Goal: Task Accomplishment & Management: Manage account settings

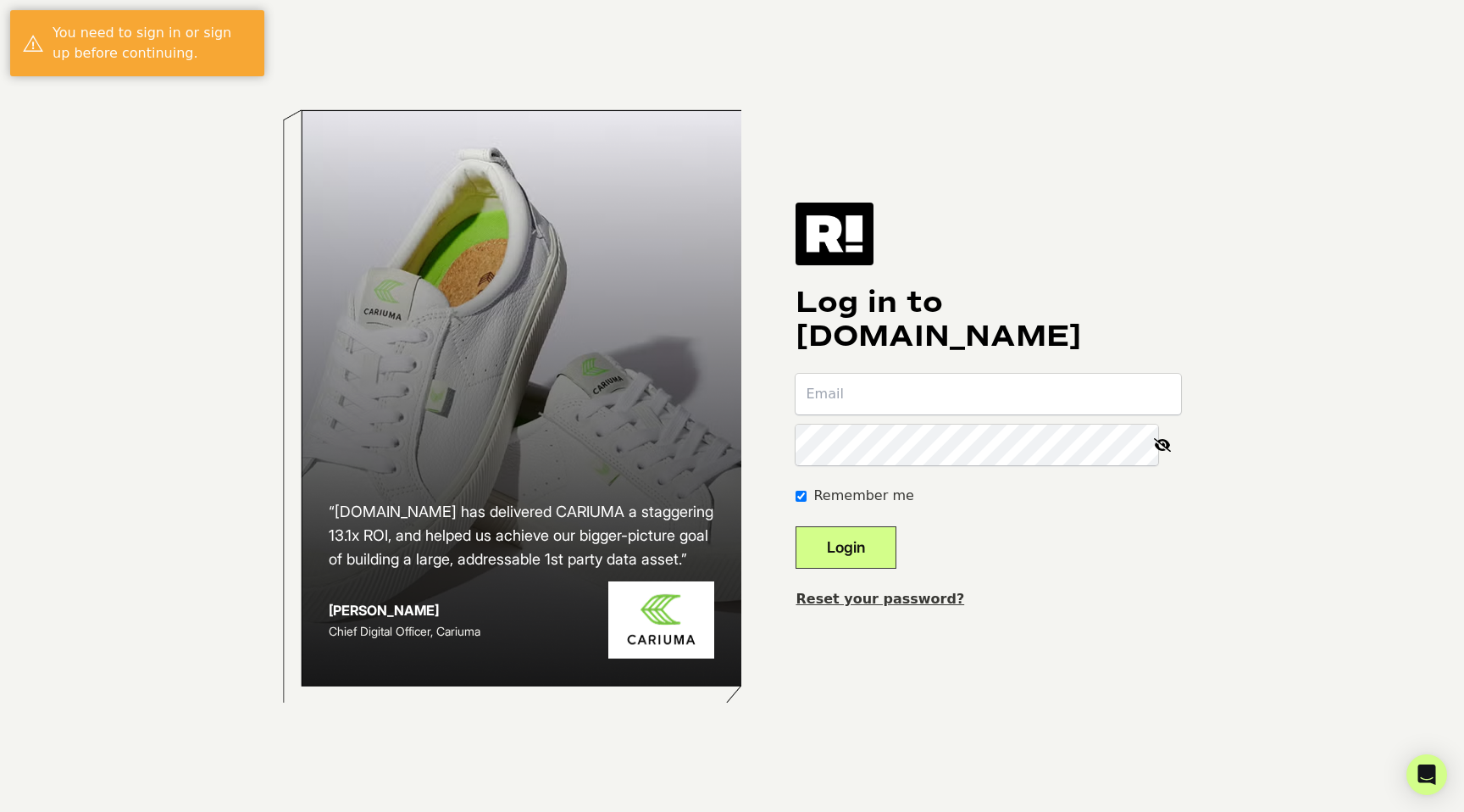
type input "[EMAIL_ADDRESS][DOMAIN_NAME]"
click at [869, 541] on button "Login" at bounding box center [845, 546] width 101 height 42
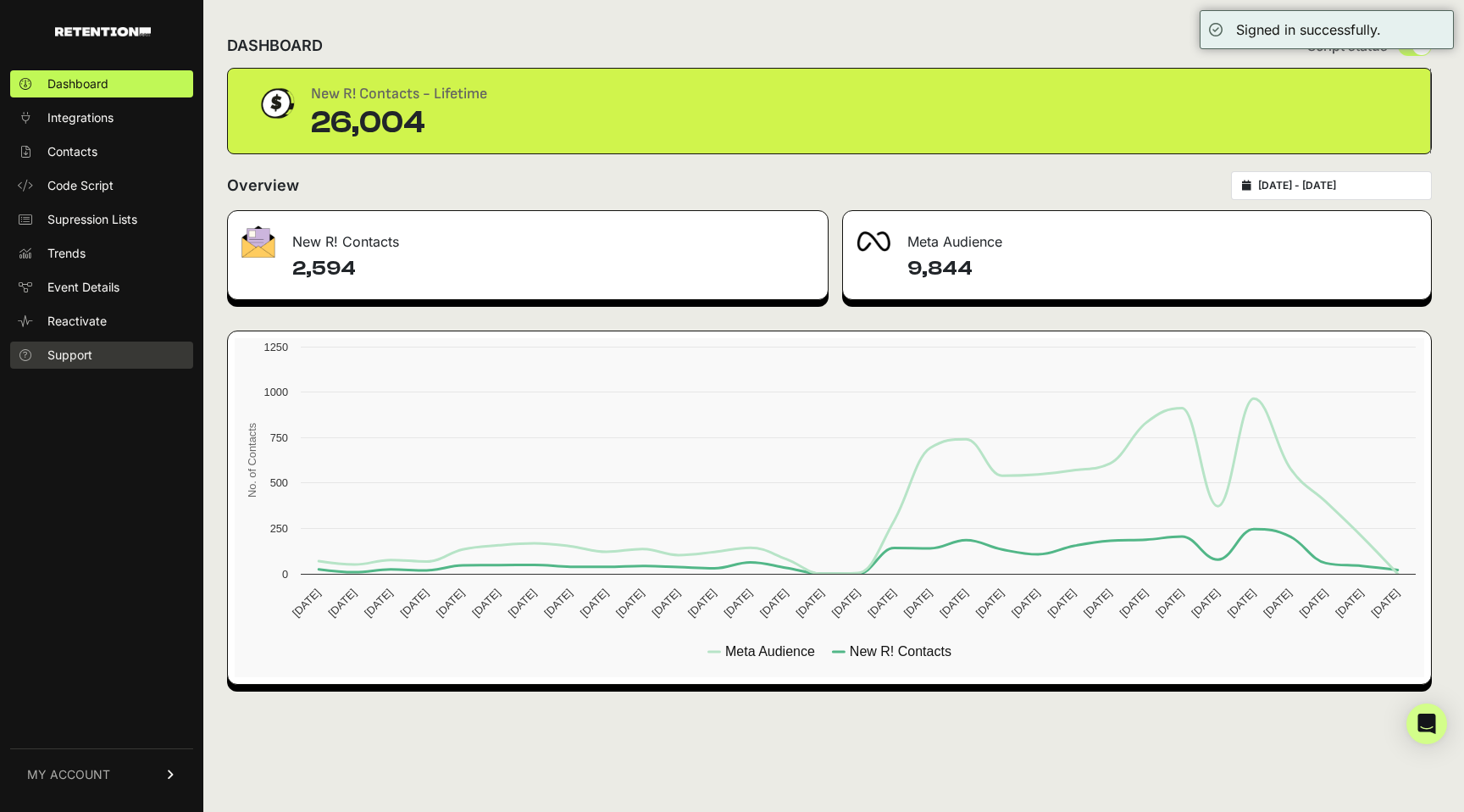
click at [61, 348] on span "Support" at bounding box center [70, 355] width 45 height 17
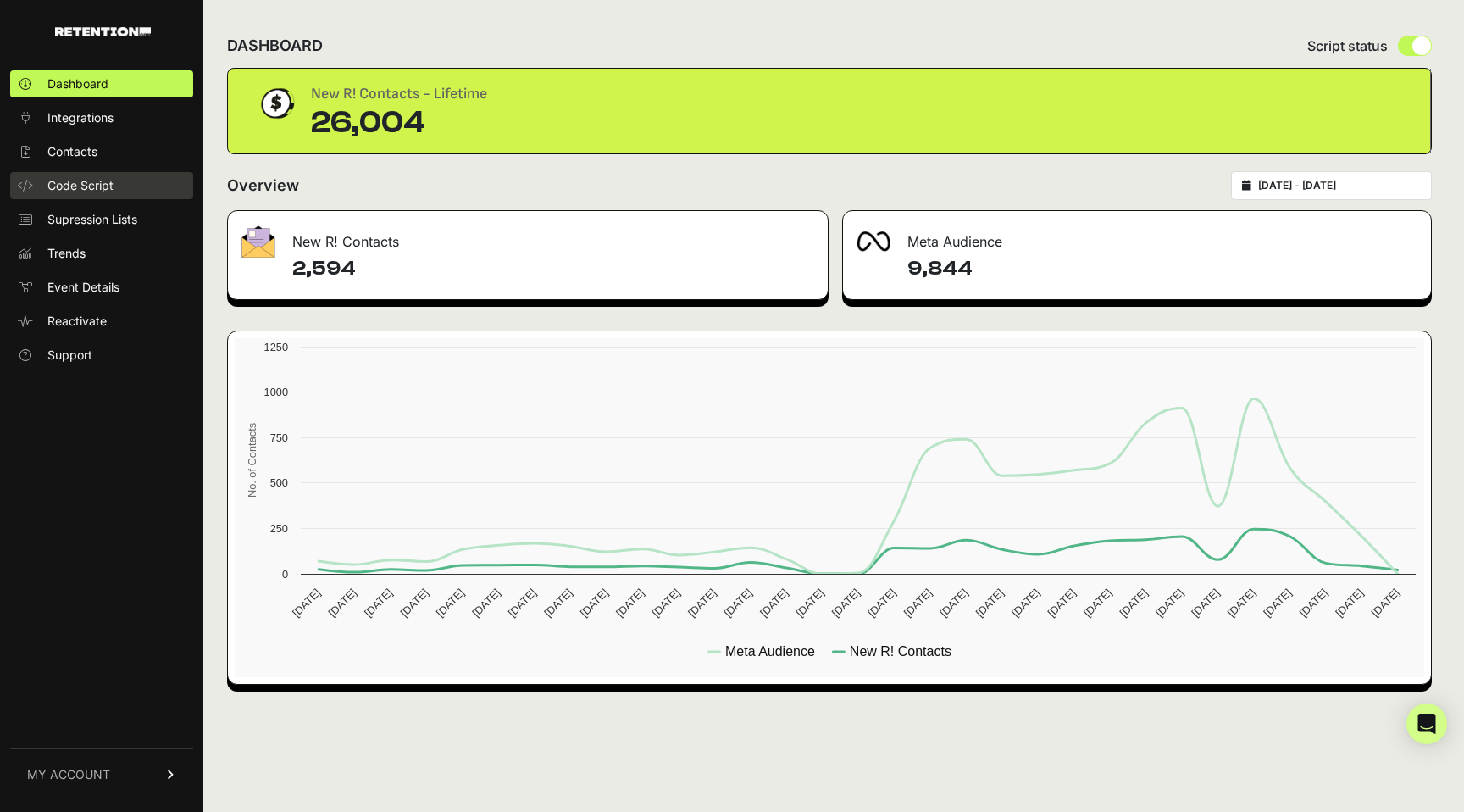
click at [63, 182] on span "Code Script" at bounding box center [81, 185] width 66 height 17
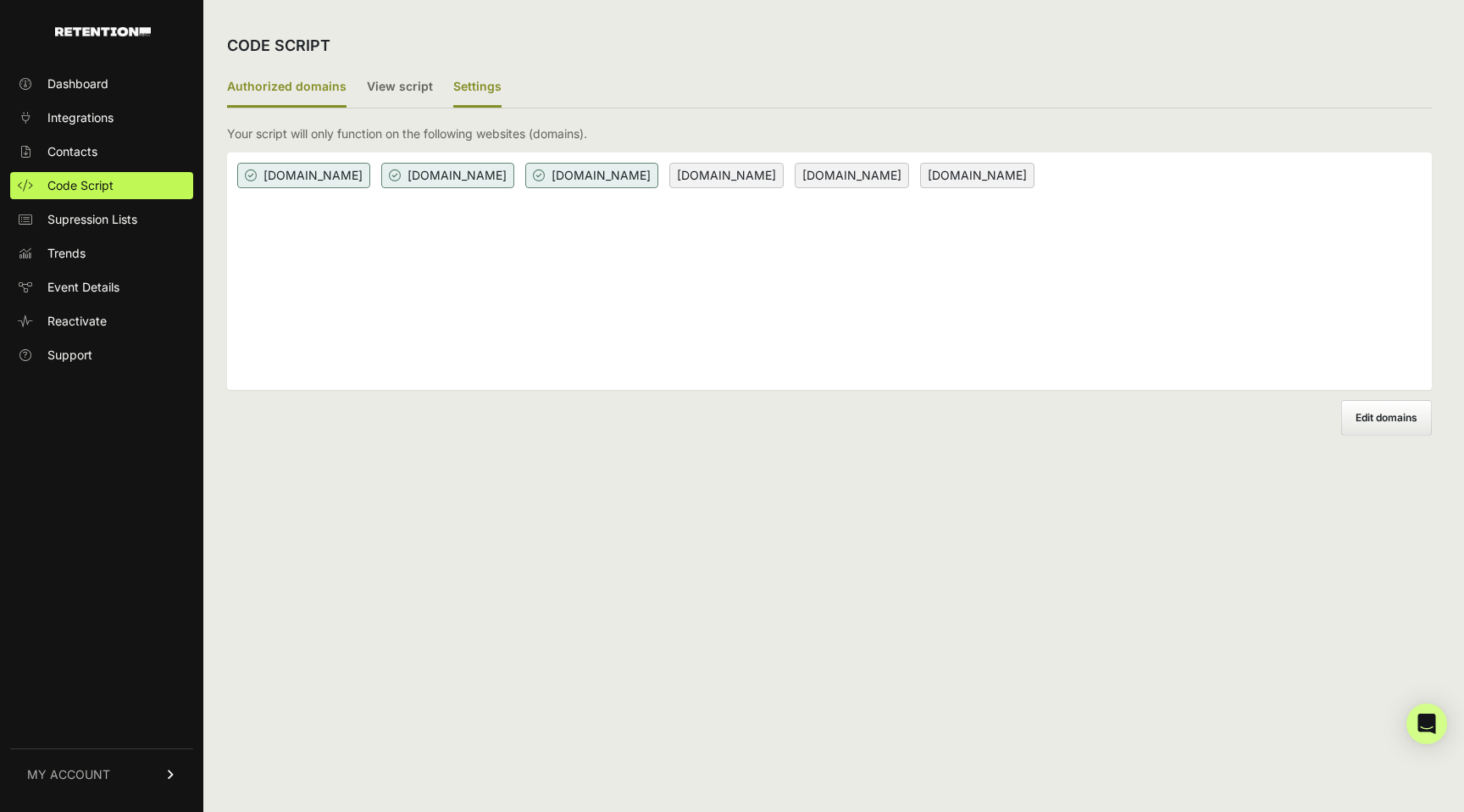
click at [465, 82] on label "Settings" at bounding box center [477, 87] width 48 height 40
click at [0, 0] on input "Settings" at bounding box center [0, 0] width 0 height 0
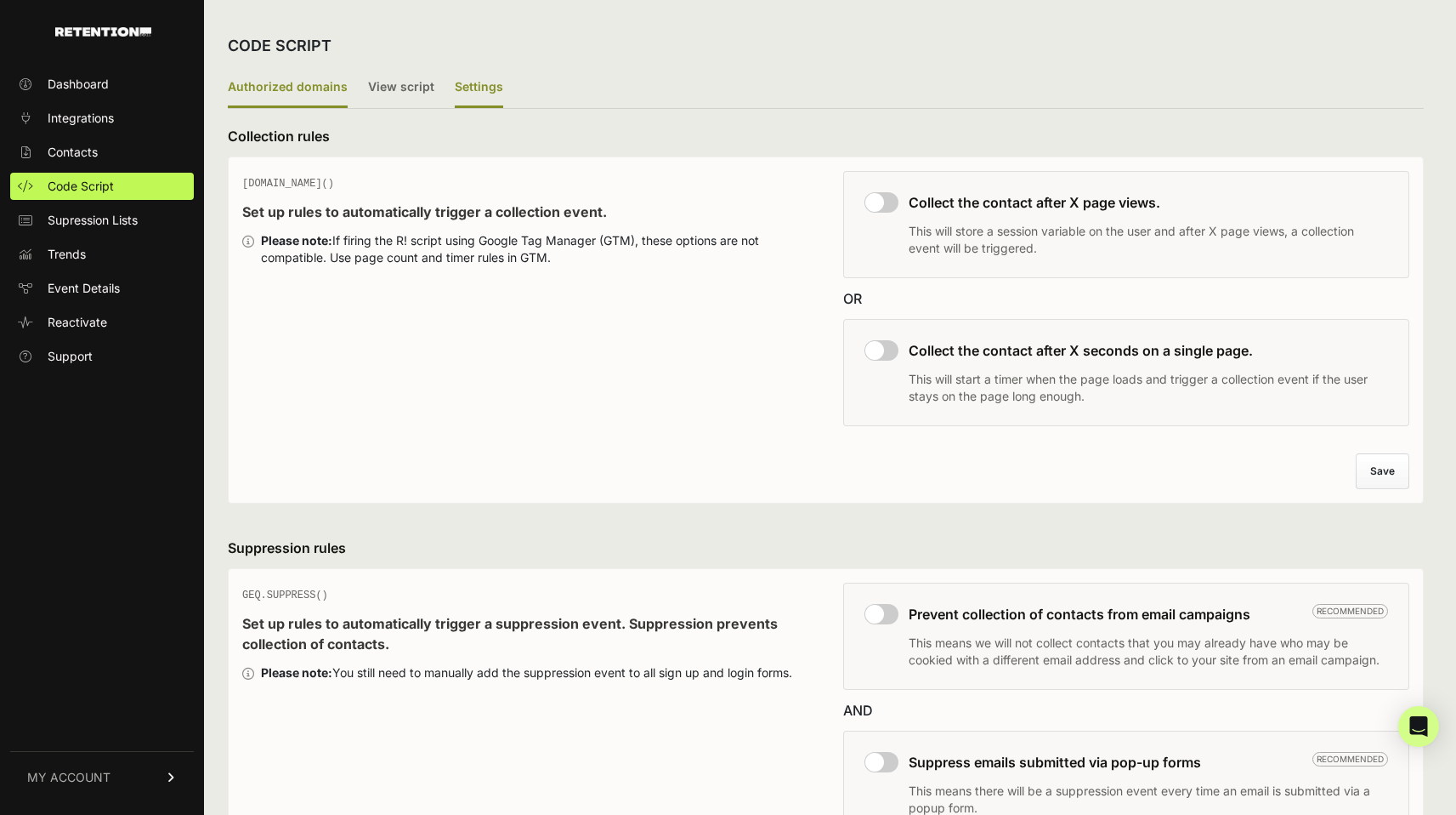
click at [319, 88] on label "Authorized domains" at bounding box center [287, 87] width 120 height 40
click at [0, 0] on input "Authorized domains" at bounding box center [0, 0] width 0 height 0
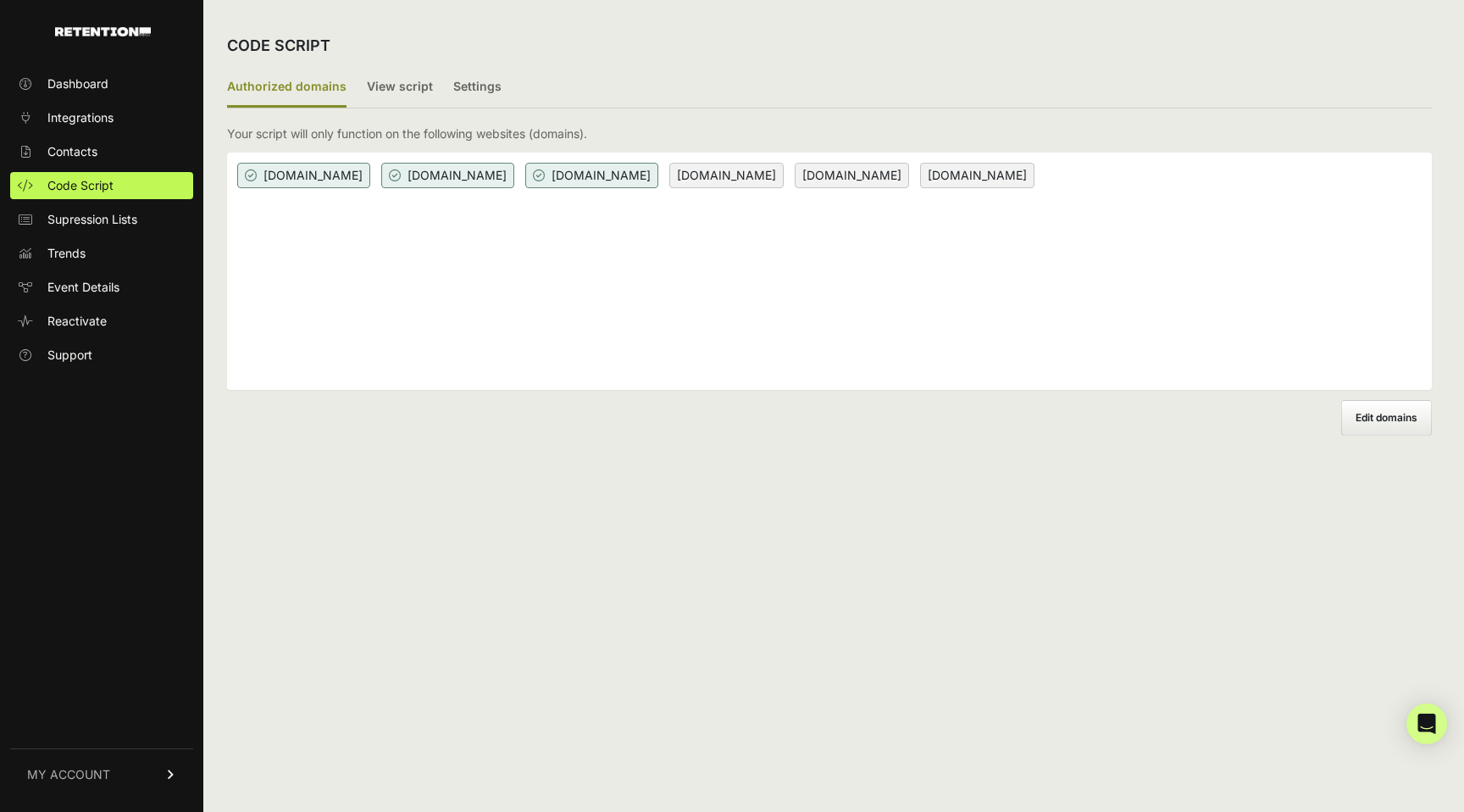
click at [1387, 415] on span "Edit domains" at bounding box center [1386, 417] width 62 height 13
click at [0, 0] on input "Add domain" at bounding box center [0, 0] width 0 height 0
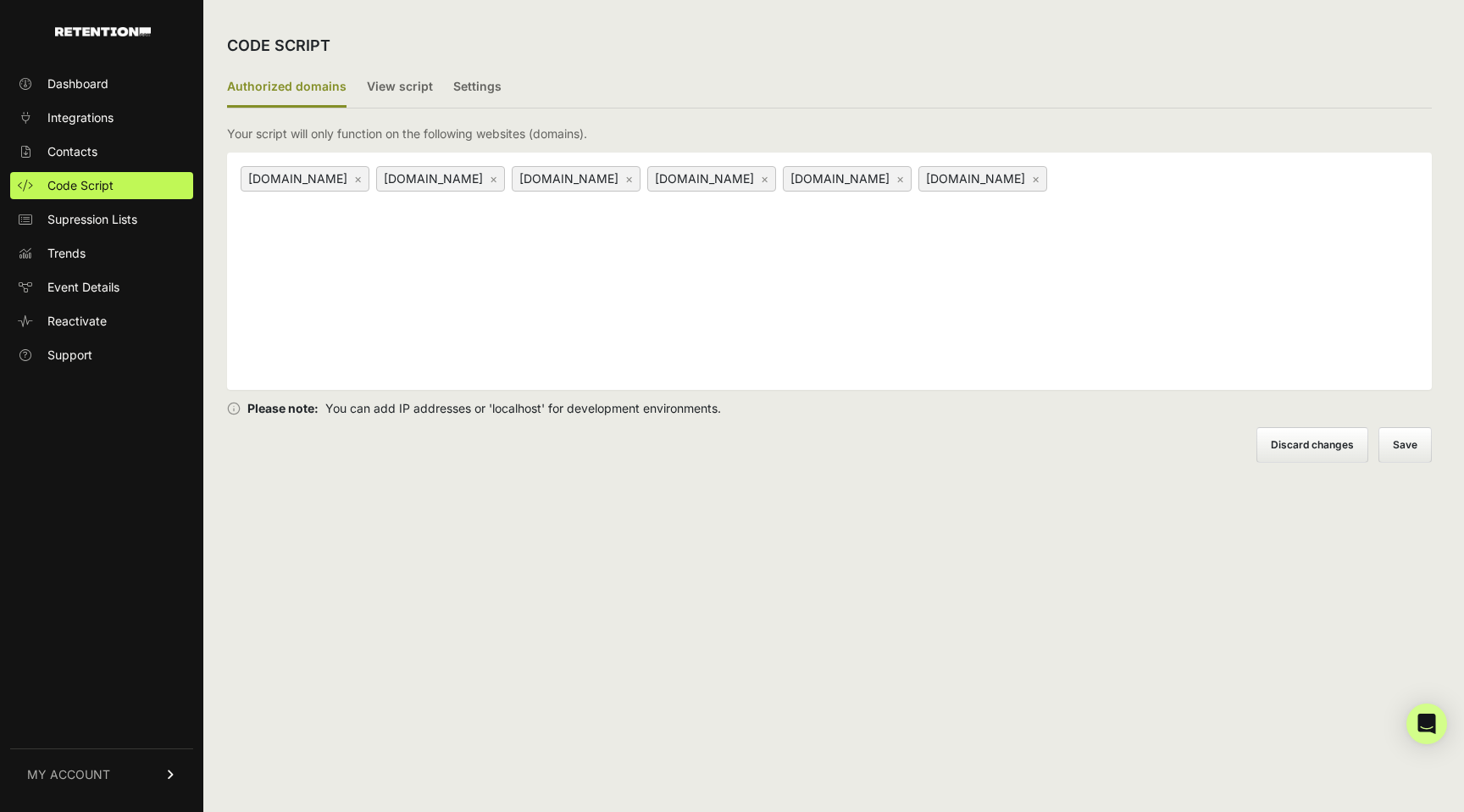
click at [633, 178] on link "×" at bounding box center [629, 178] width 8 height 15
click at [497, 180] on link "×" at bounding box center [494, 178] width 8 height 15
click at [625, 180] on link "×" at bounding box center [629, 178] width 8 height 15
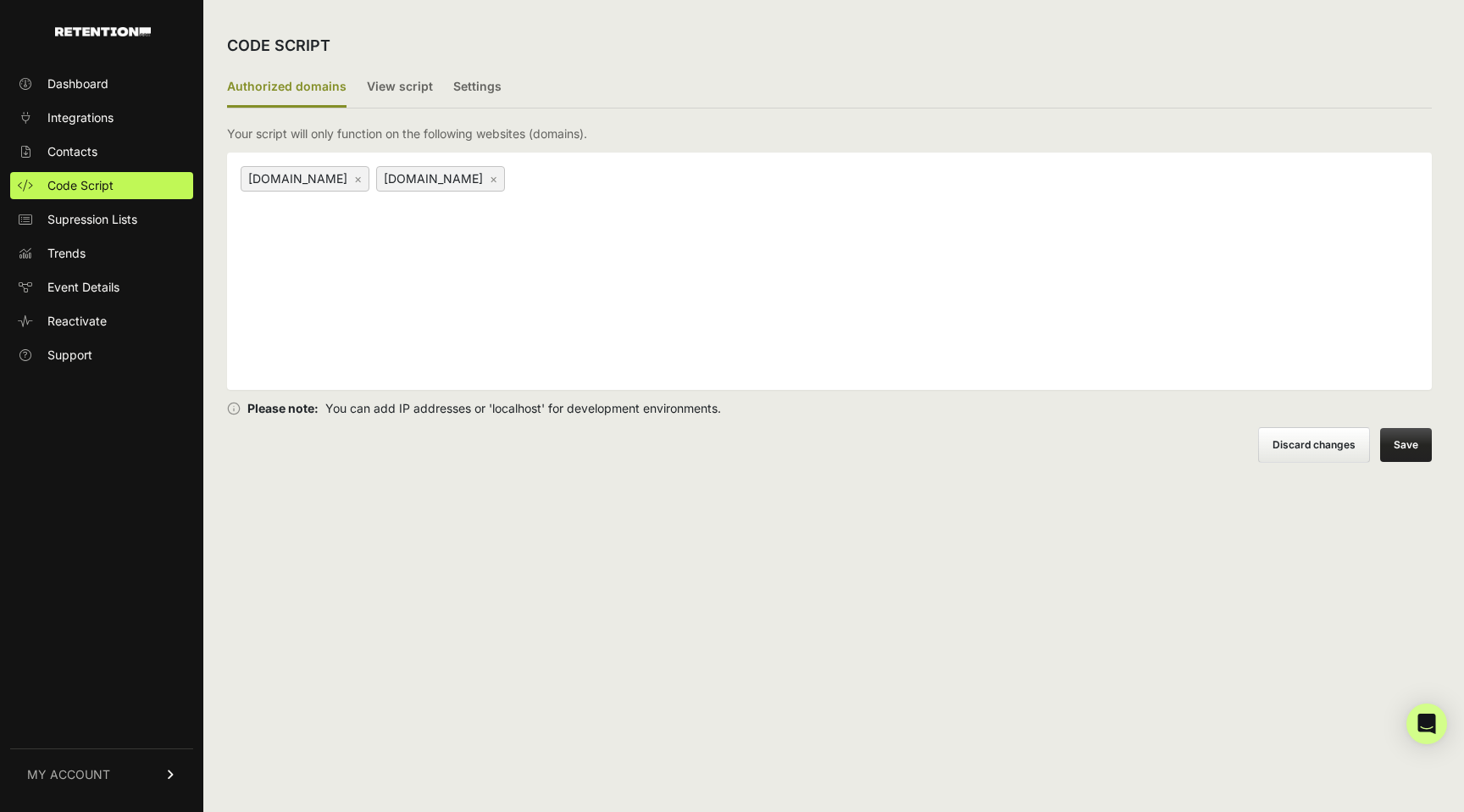
click at [1411, 437] on button "Save" at bounding box center [1406, 445] width 52 height 34
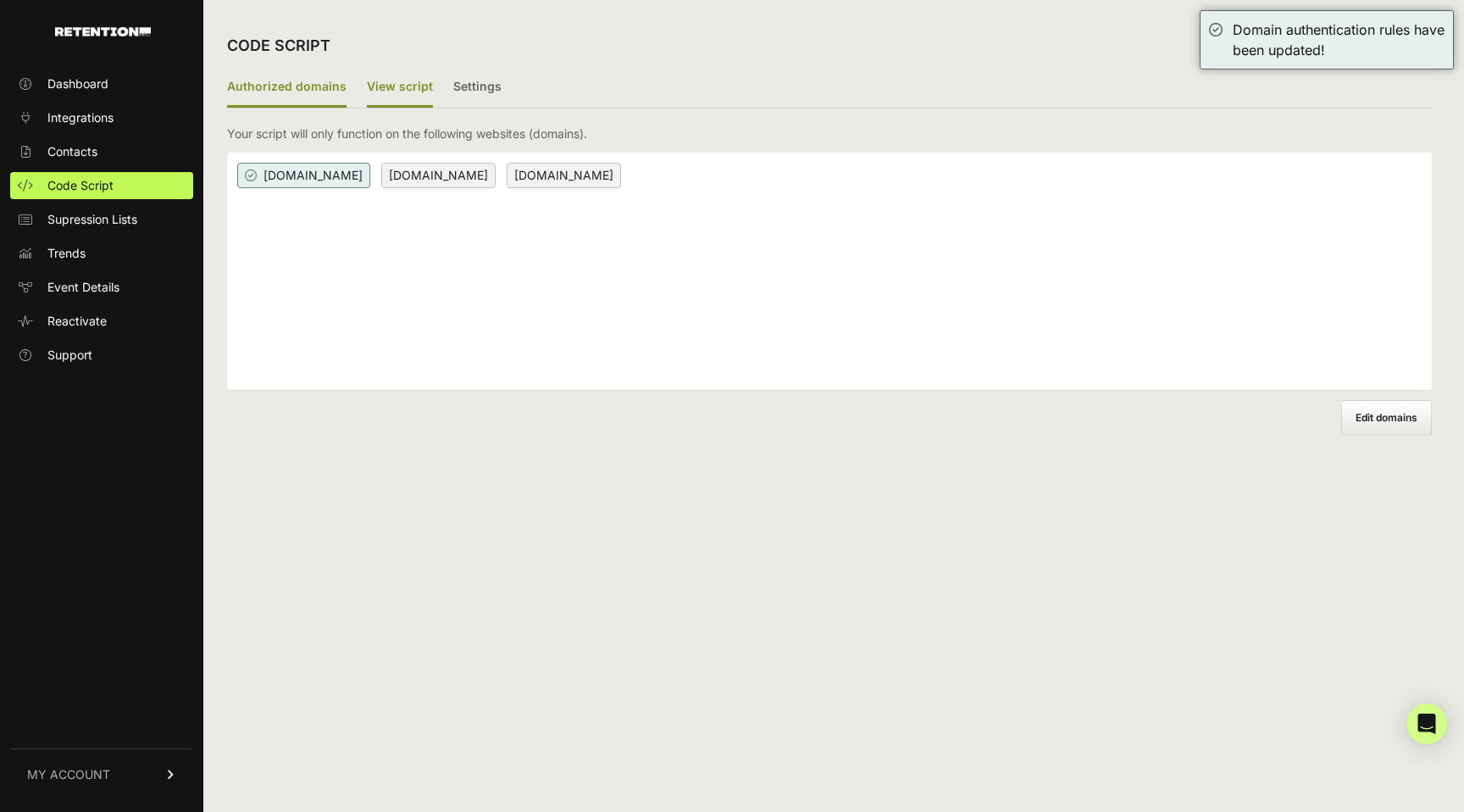
click at [411, 80] on label "View script" at bounding box center [400, 87] width 66 height 40
click at [0, 0] on input "View script" at bounding box center [0, 0] width 0 height 0
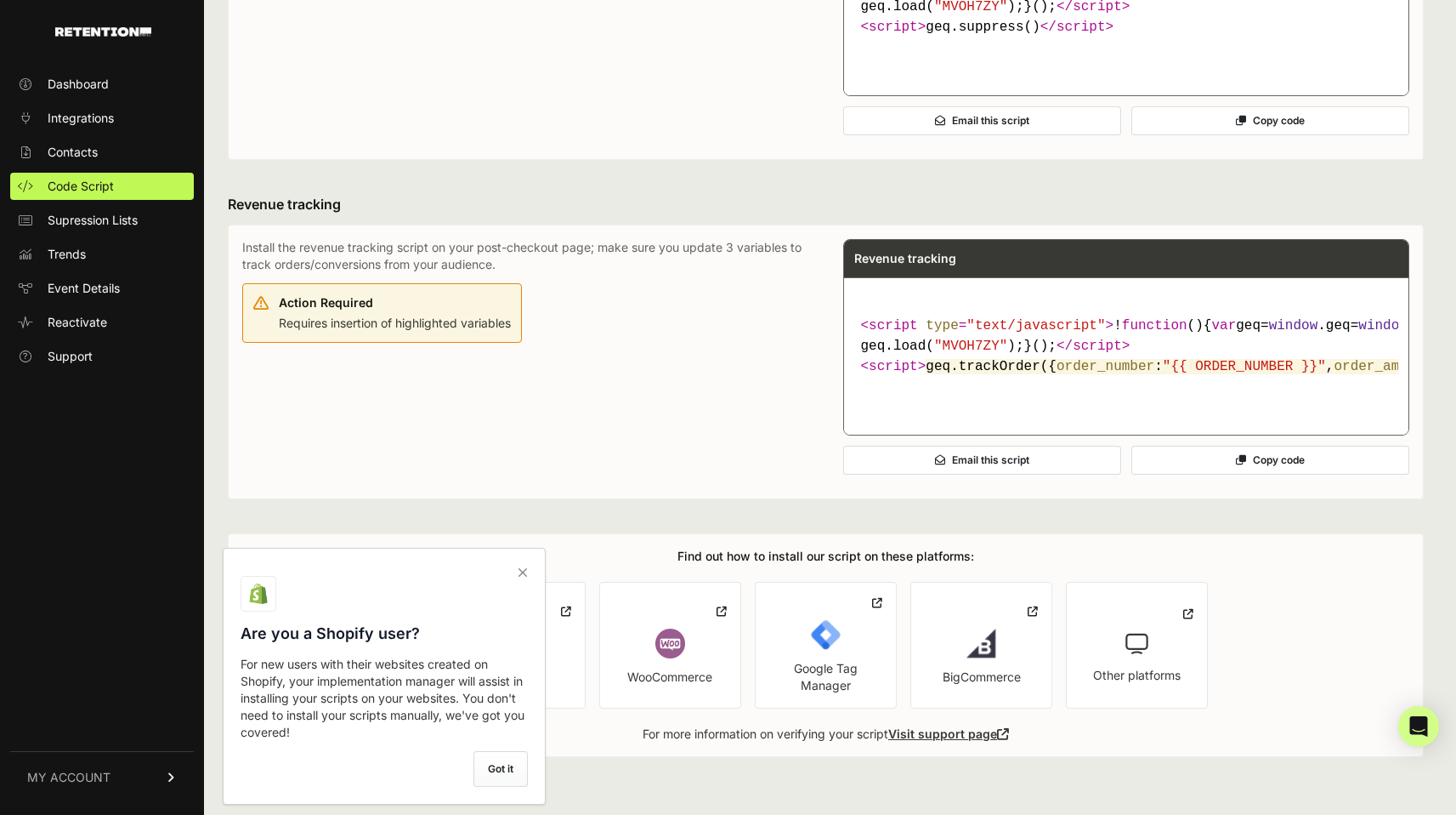
scroll to position [895, 0]
click at [524, 570] on icon at bounding box center [523, 573] width 24 height 27
click at [0, 0] on input "checkbox" at bounding box center [0, 0] width 0 height 0
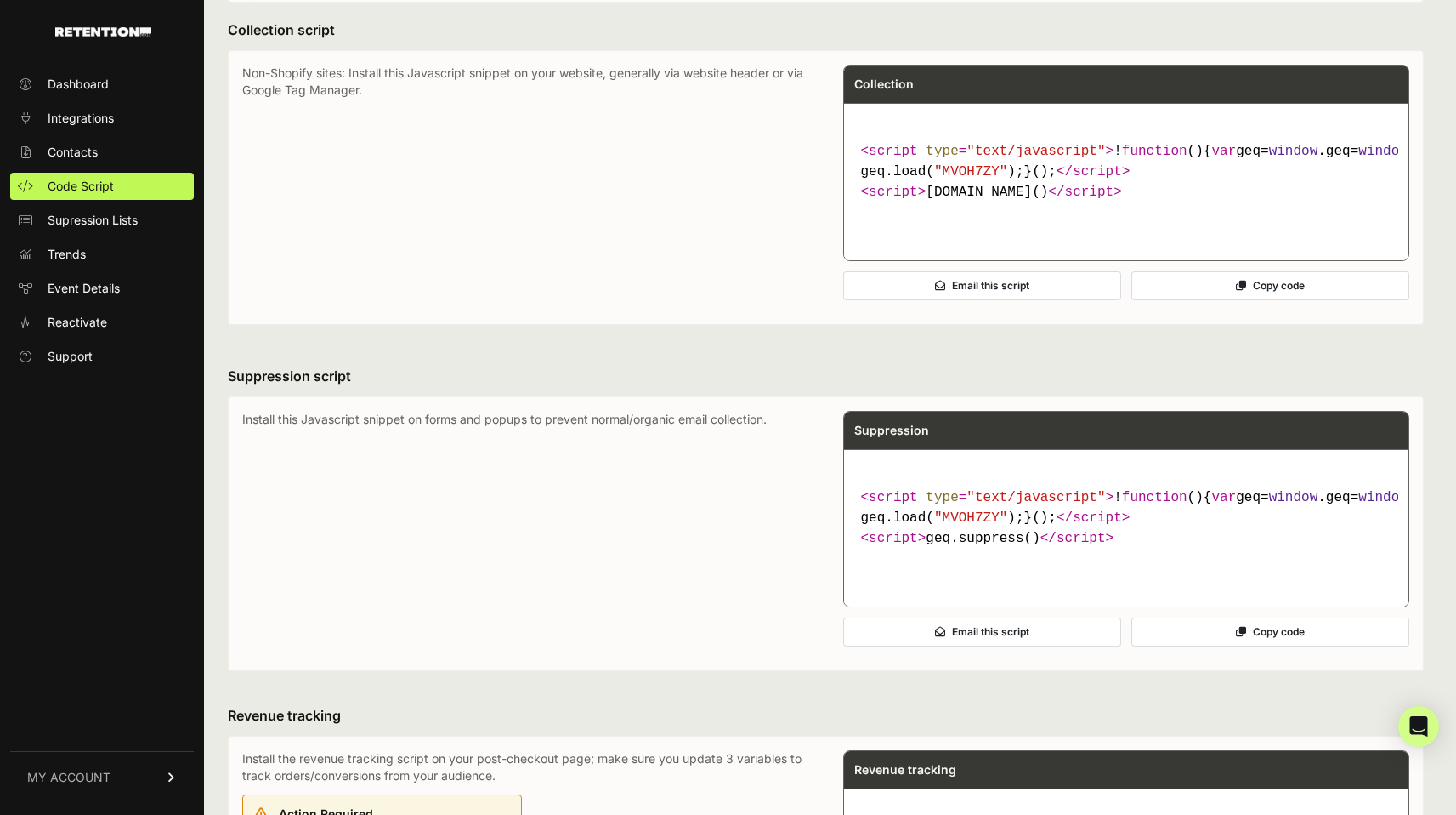
scroll to position [216, 0]
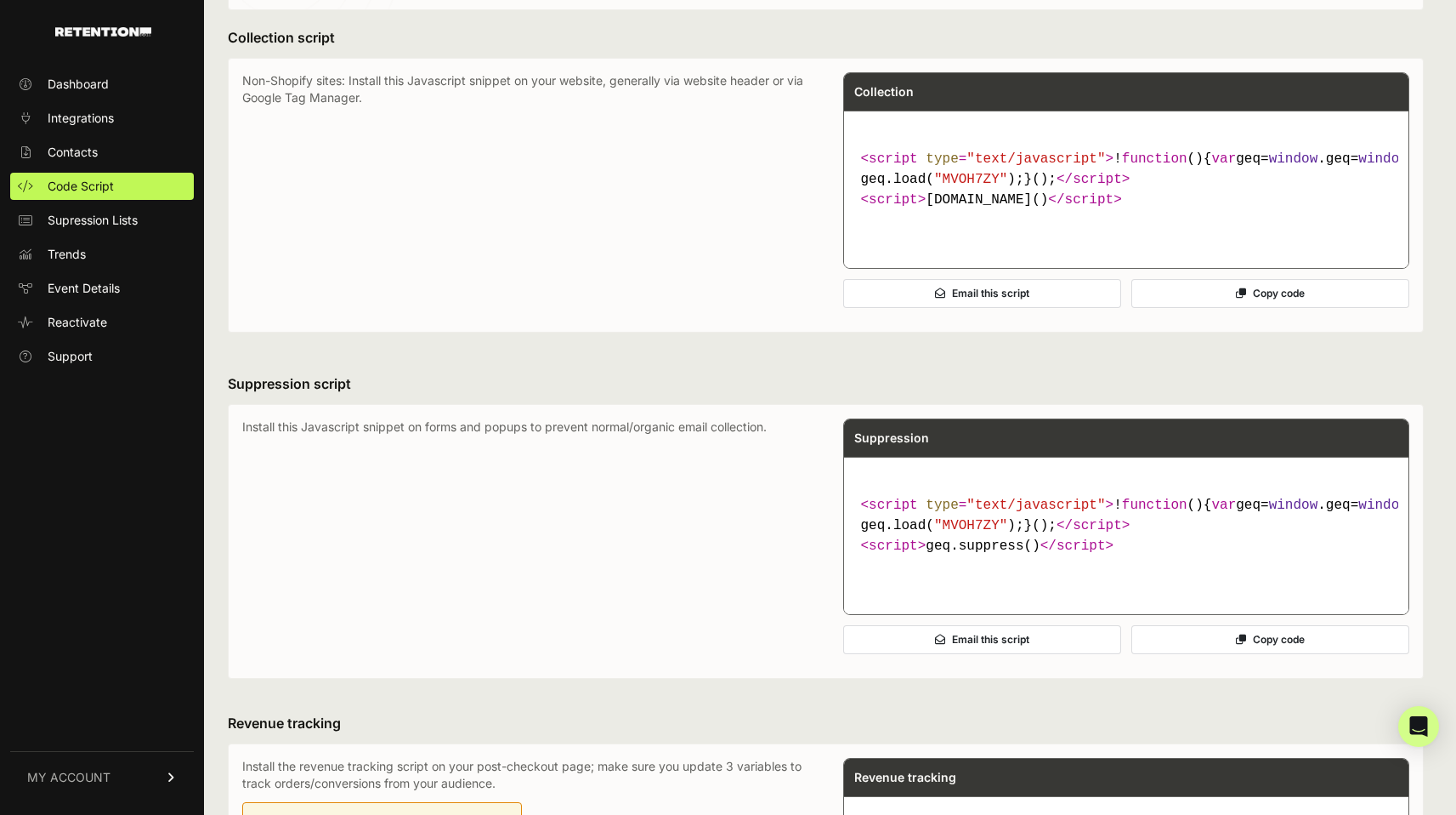
click at [1263, 308] on button "Copy code" at bounding box center [1271, 292] width 278 height 28
click at [70, 152] on span "Contacts" at bounding box center [73, 152] width 50 height 17
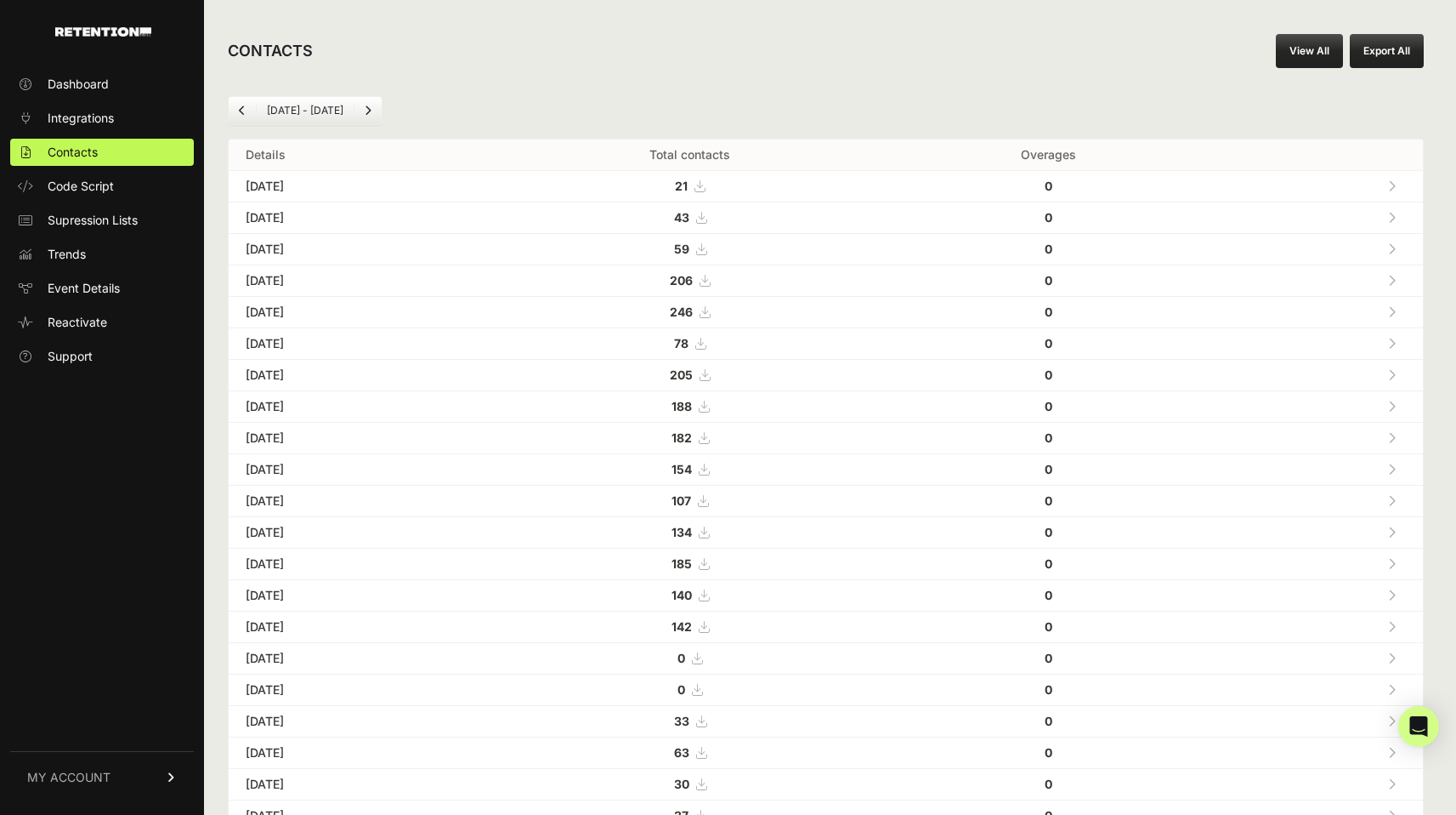
click at [710, 279] on icon at bounding box center [705, 280] width 10 height 12
click at [77, 122] on span "Integrations" at bounding box center [81, 118] width 67 height 17
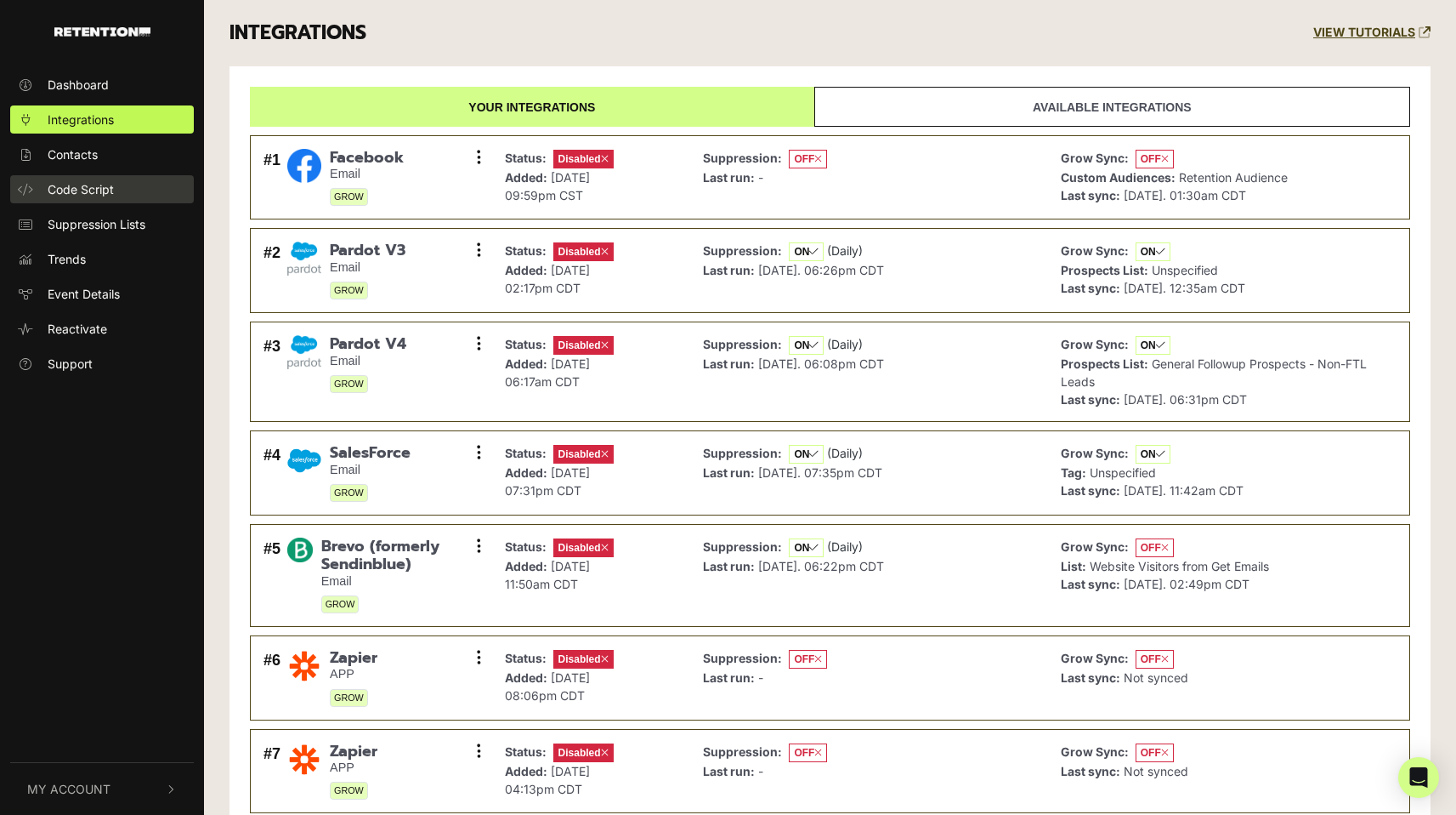
click at [77, 191] on span "Code Script" at bounding box center [81, 189] width 67 height 18
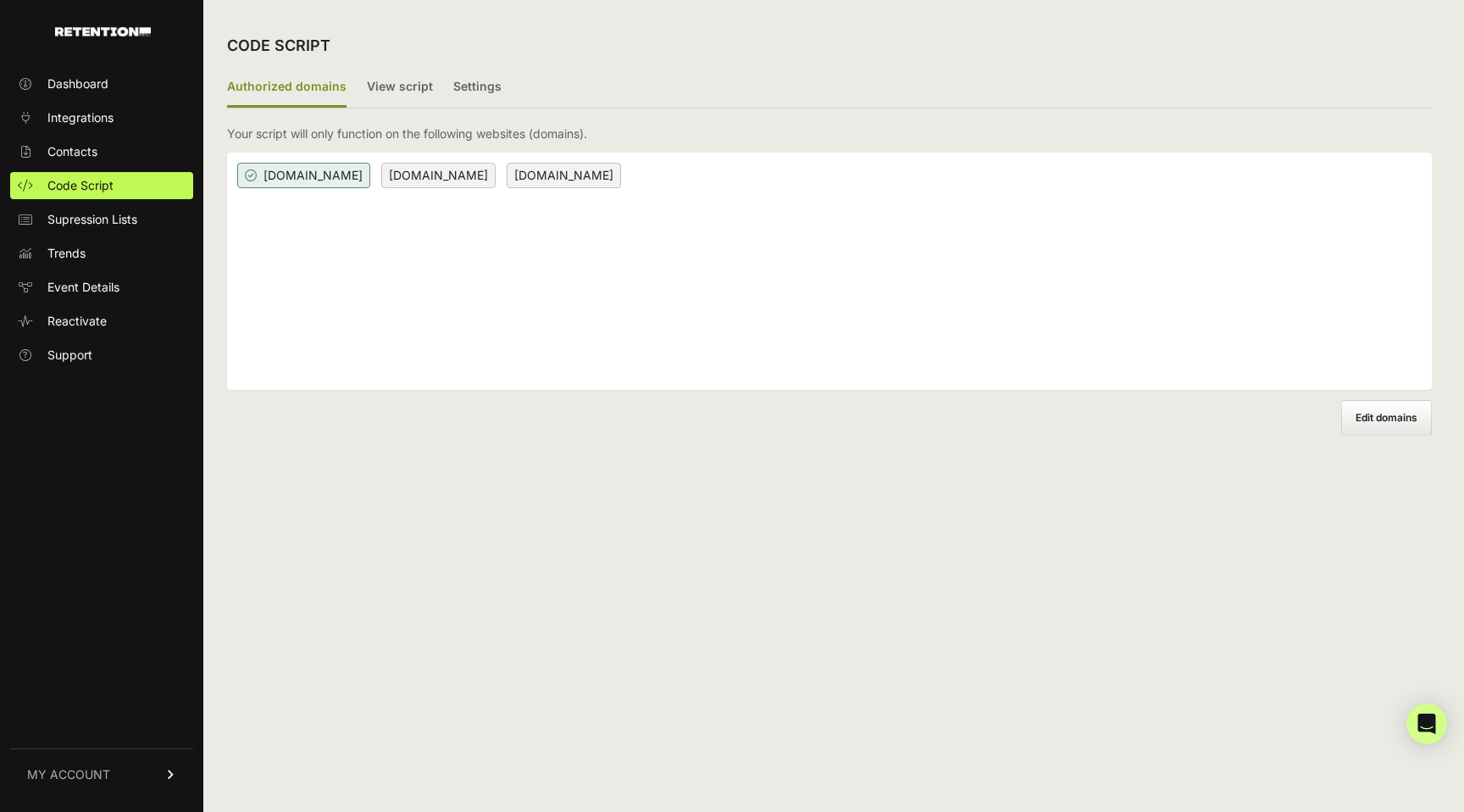
click at [730, 193] on div "irsprob.com tax.irsprob.com www.irsprob.com" at bounding box center [829, 271] width 1205 height 237
click at [1386, 411] on span "Edit domains" at bounding box center [1386, 417] width 62 height 13
click at [0, 0] on input "Add domain" at bounding box center [0, 0] width 0 height 0
click at [824, 303] on div "irsprob.com × tax.irsprob.com × www.irsprob.com ×" at bounding box center [829, 271] width 1205 height 237
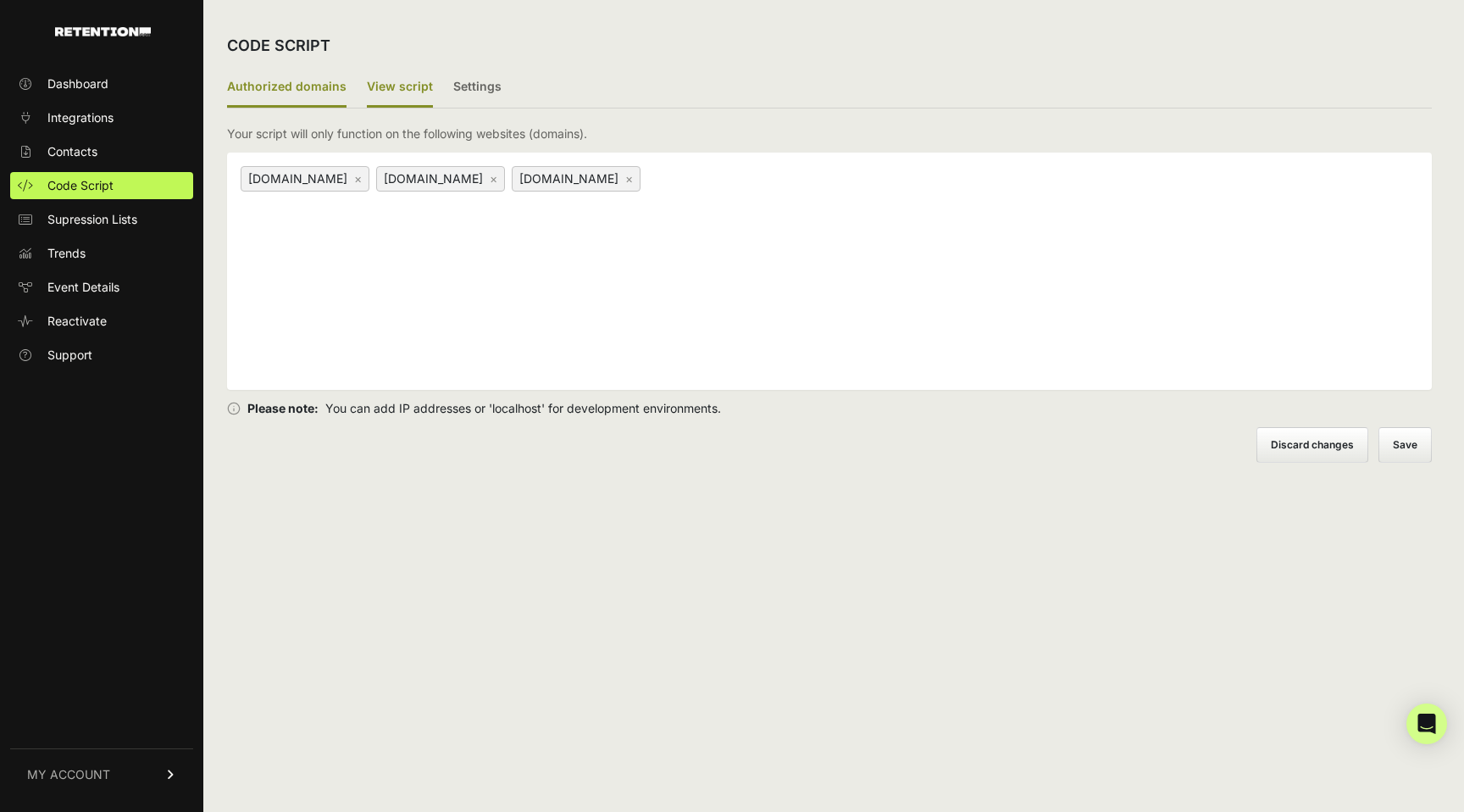
click at [399, 85] on label "View script" at bounding box center [400, 87] width 66 height 40
click at [0, 0] on input "View script" at bounding box center [0, 0] width 0 height 0
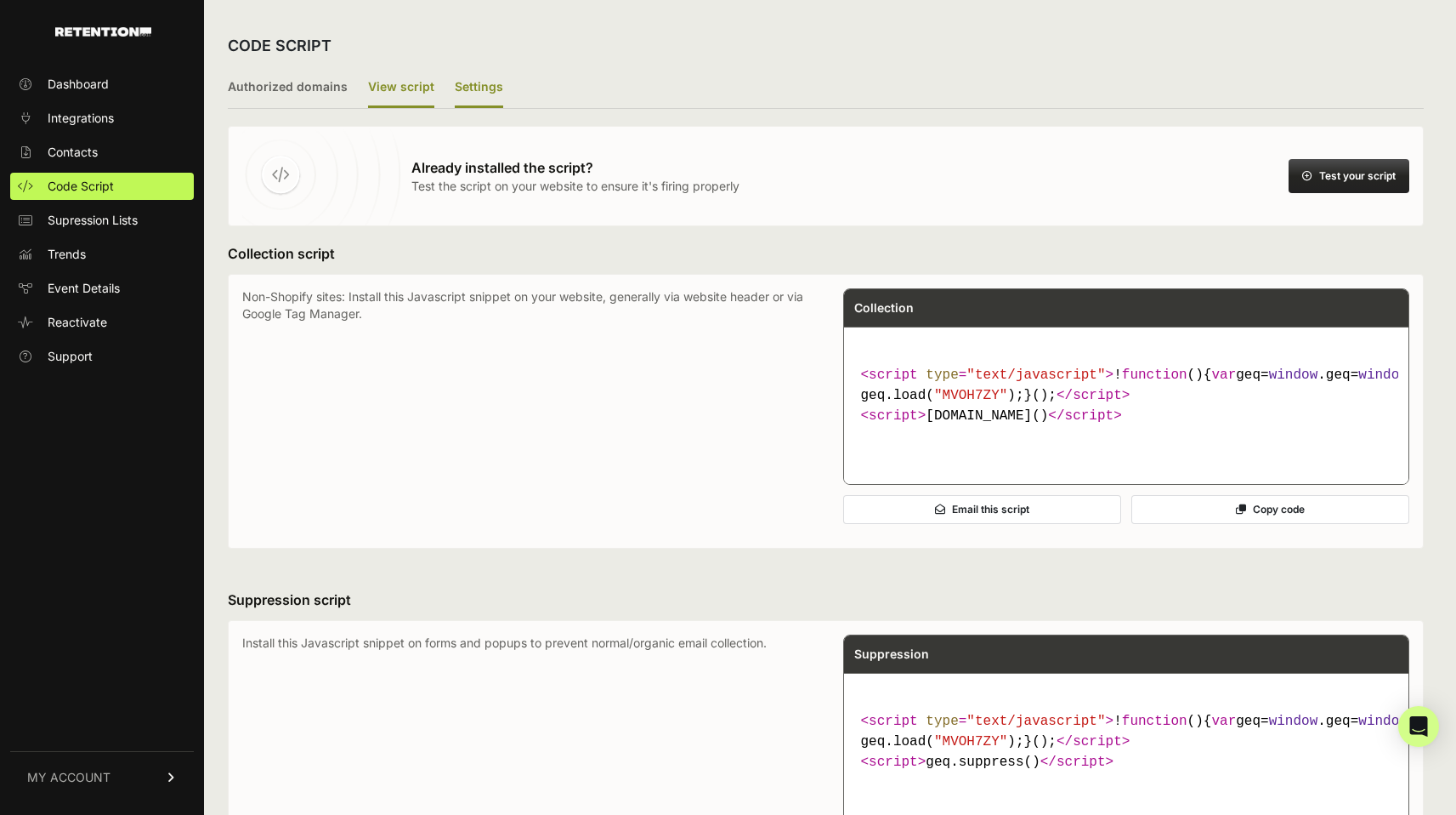
click at [478, 80] on label "Settings" at bounding box center [478, 87] width 48 height 40
click at [0, 0] on input "Settings" at bounding box center [0, 0] width 0 height 0
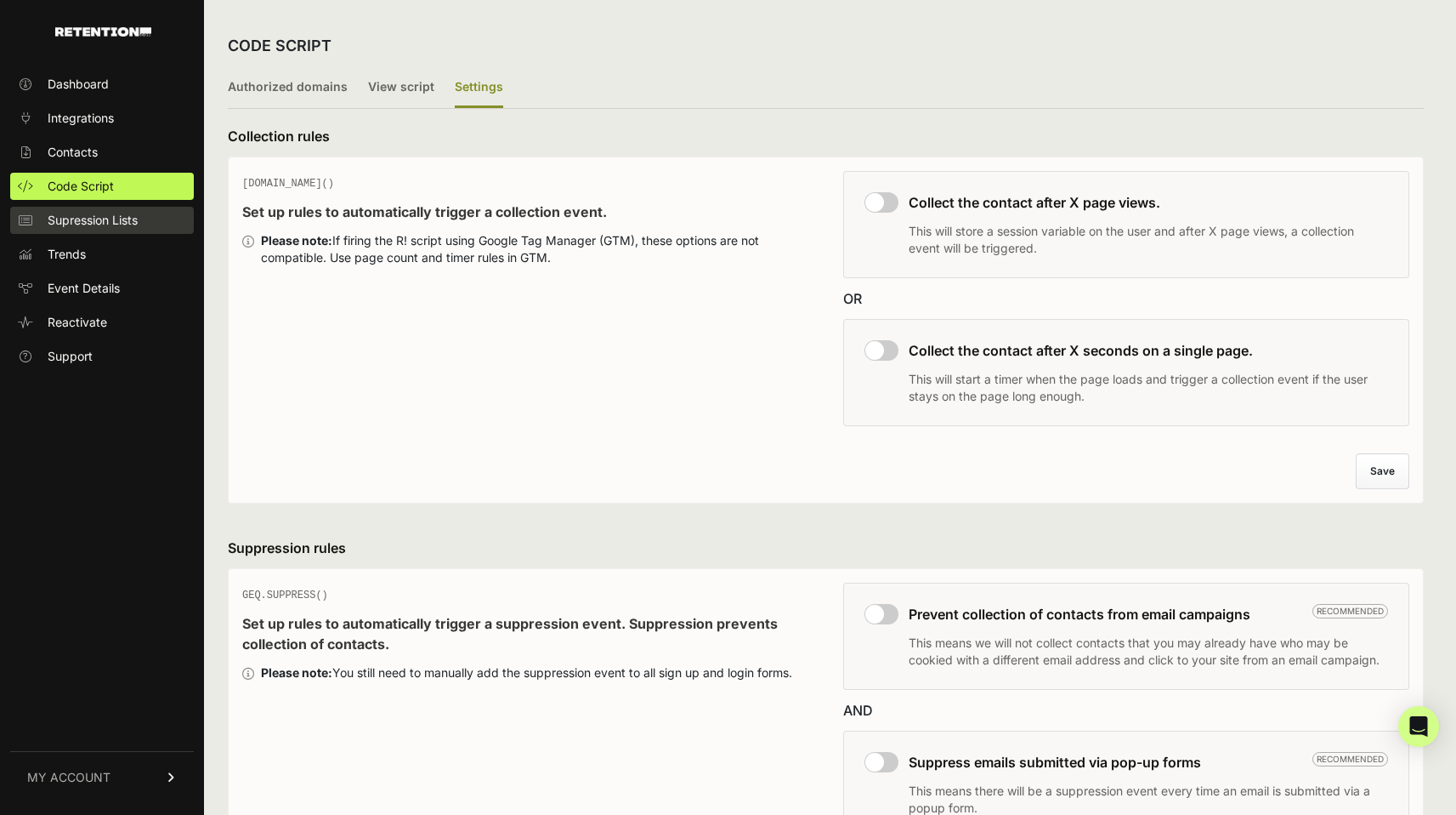
click at [117, 222] on span "Supression Lists" at bounding box center [93, 220] width 90 height 17
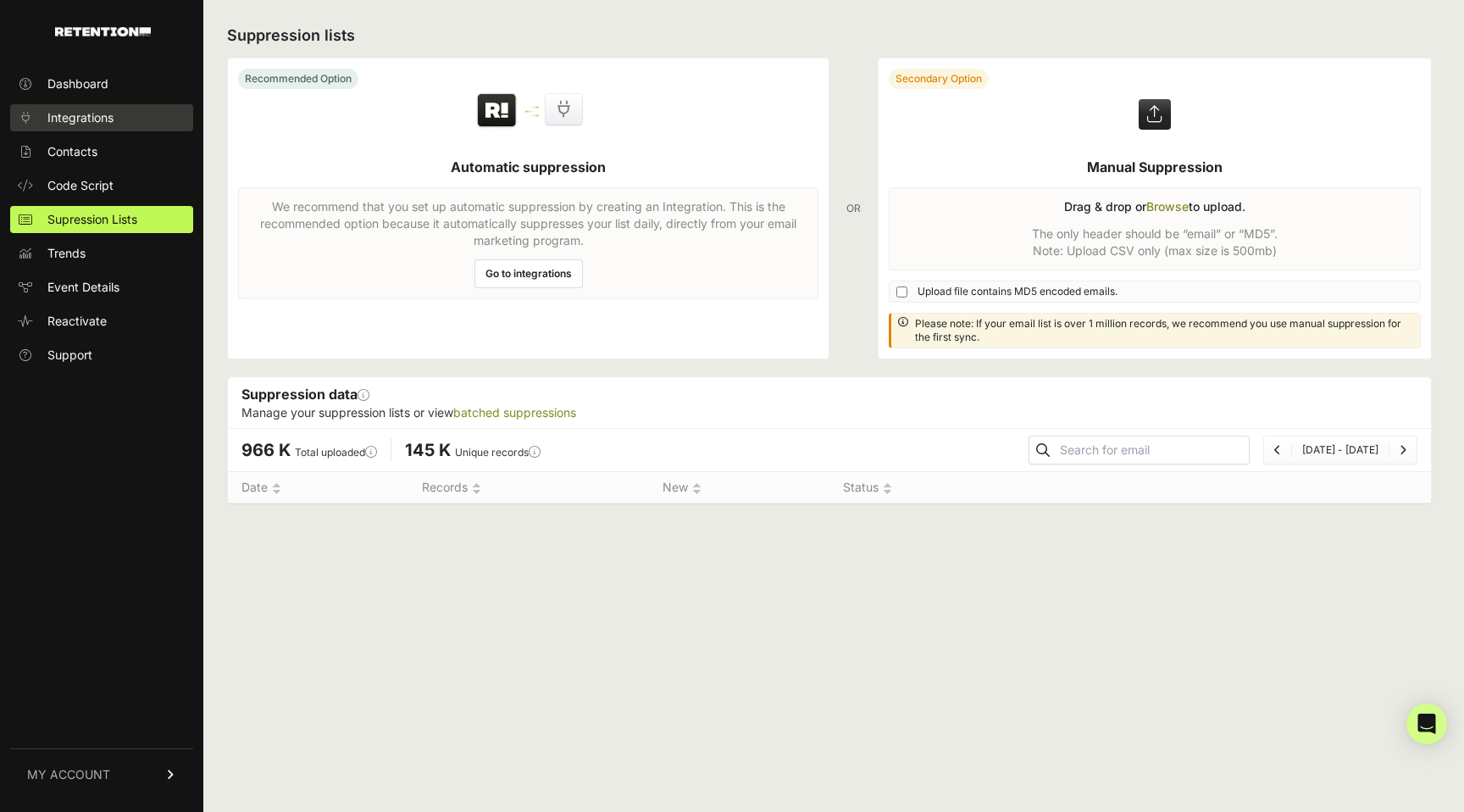
click at [86, 113] on span "Integrations" at bounding box center [81, 117] width 66 height 17
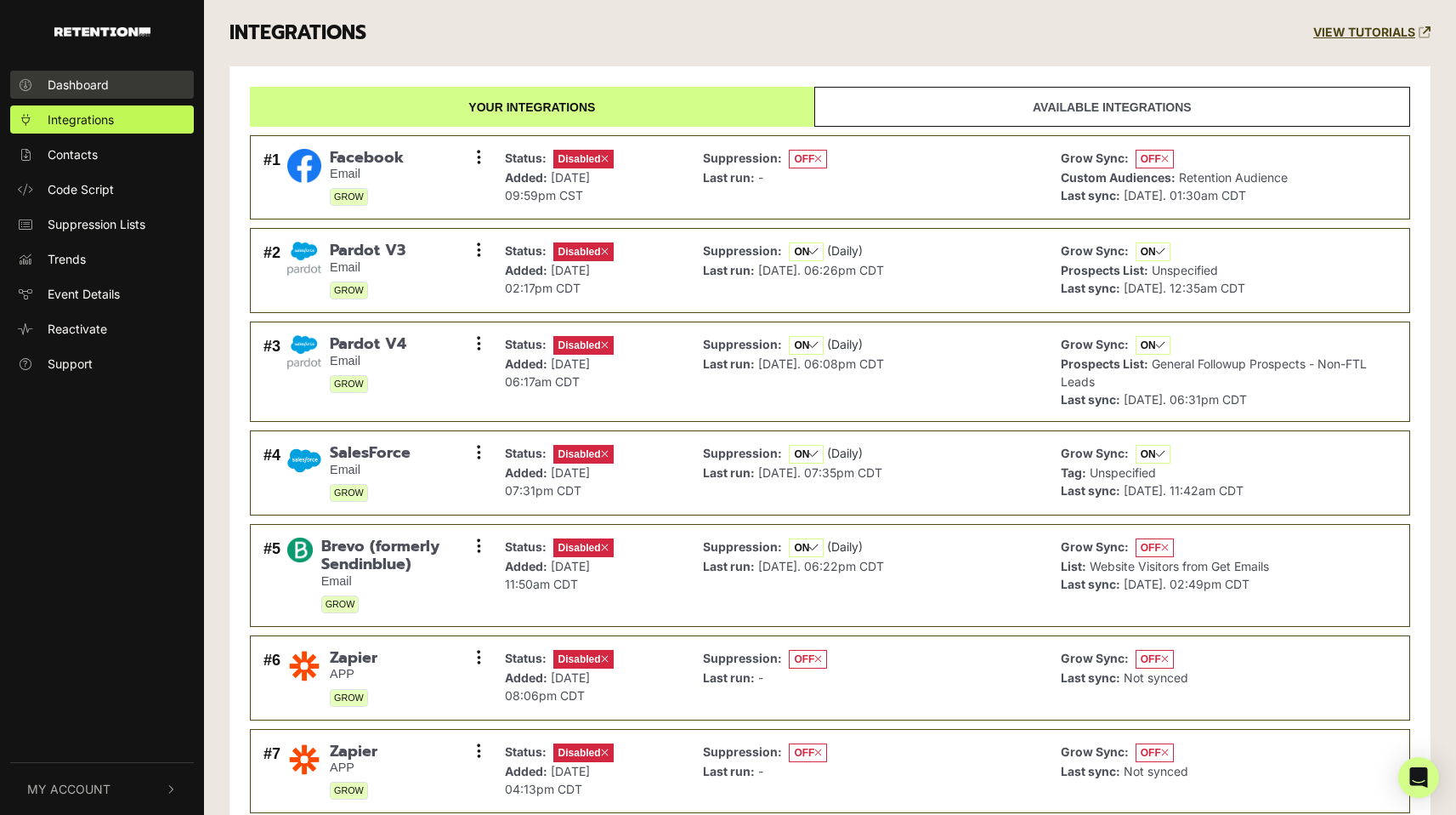
click at [86, 82] on span "Dashboard" at bounding box center [78, 84] width 61 height 18
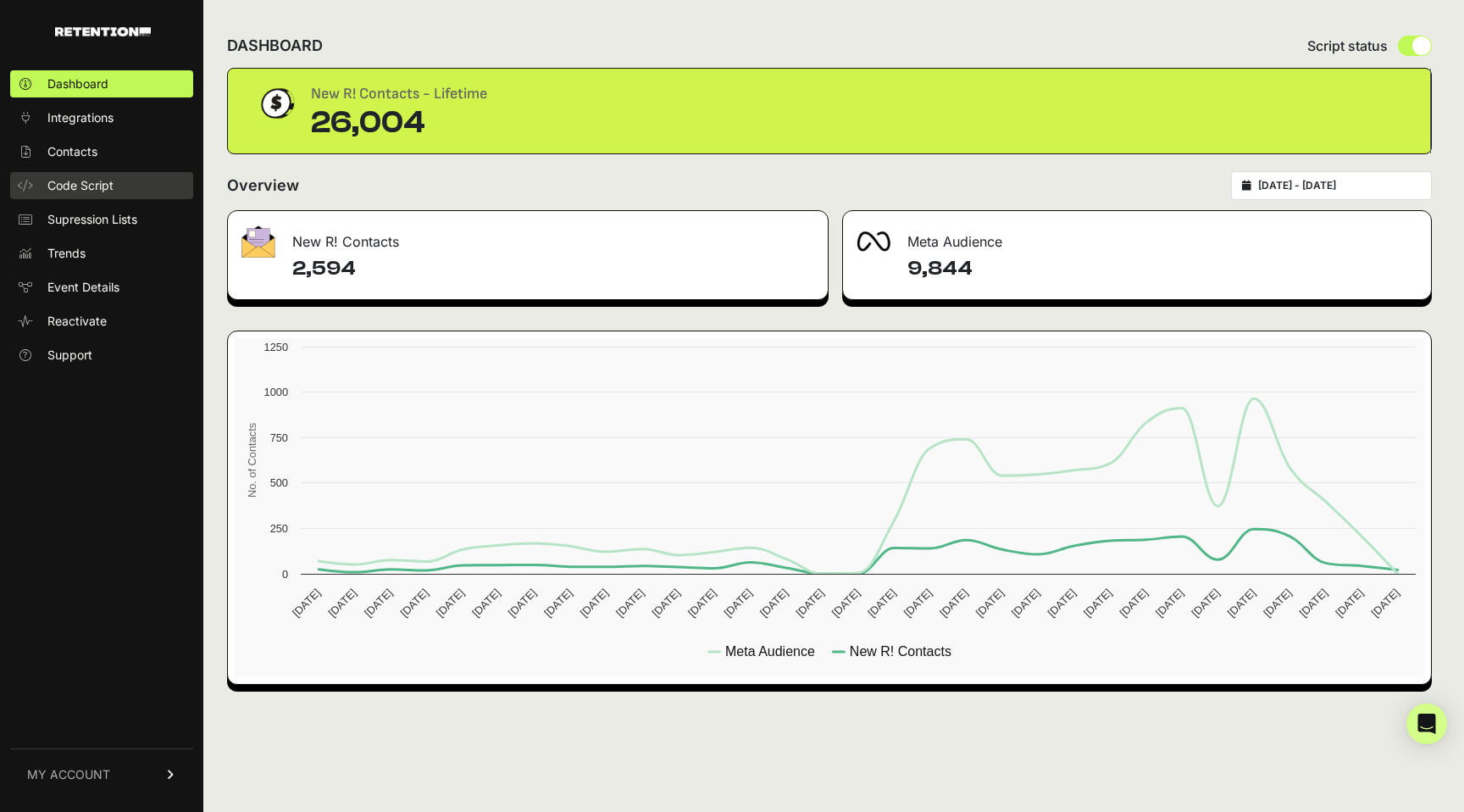
click at [63, 178] on span "Code Script" at bounding box center [81, 185] width 66 height 17
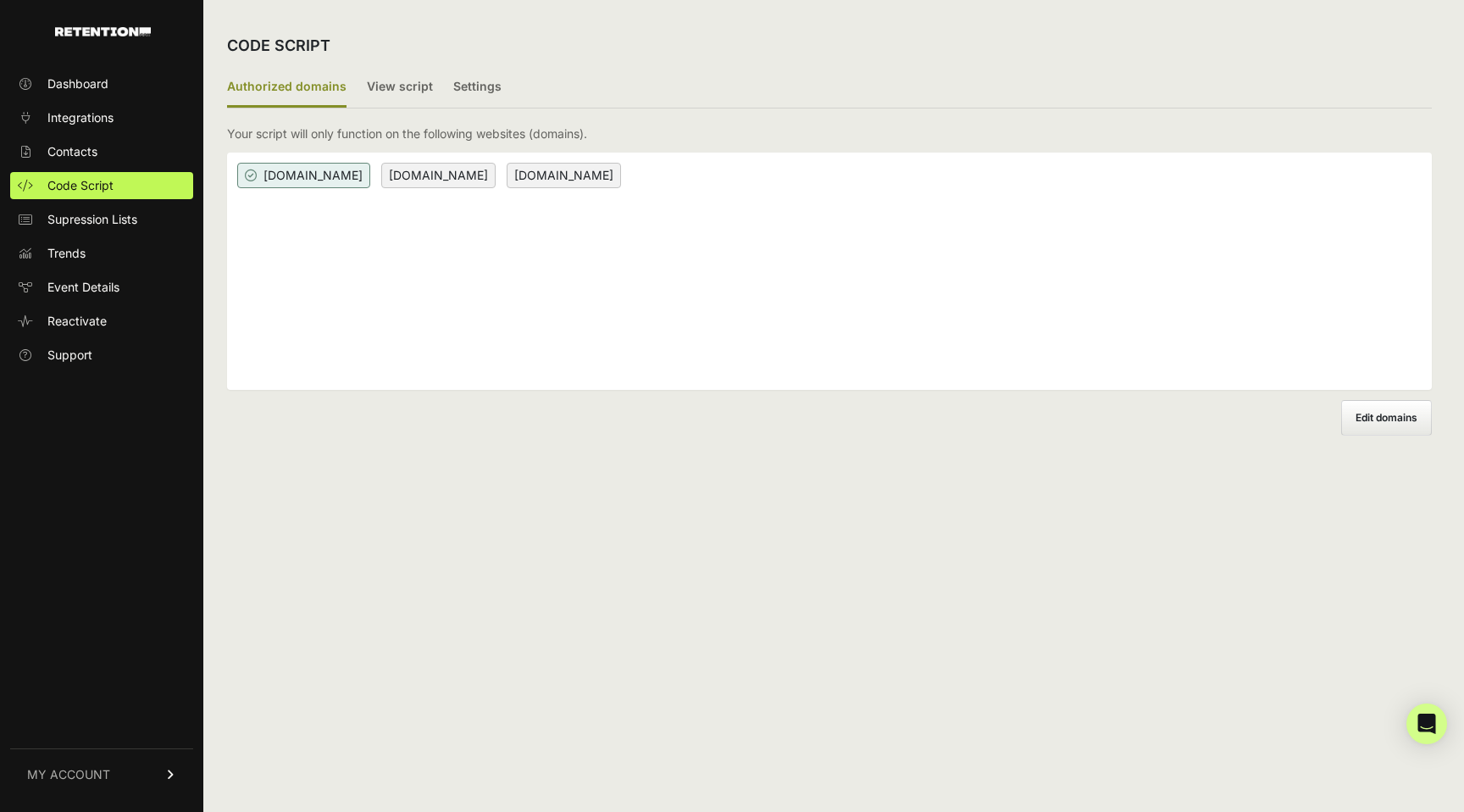
click at [389, 172] on span "tax.irsprob.com" at bounding box center [438, 175] width 114 height 25
click at [401, 88] on label "View script" at bounding box center [400, 87] width 66 height 40
click at [0, 0] on input "View script" at bounding box center [0, 0] width 0 height 0
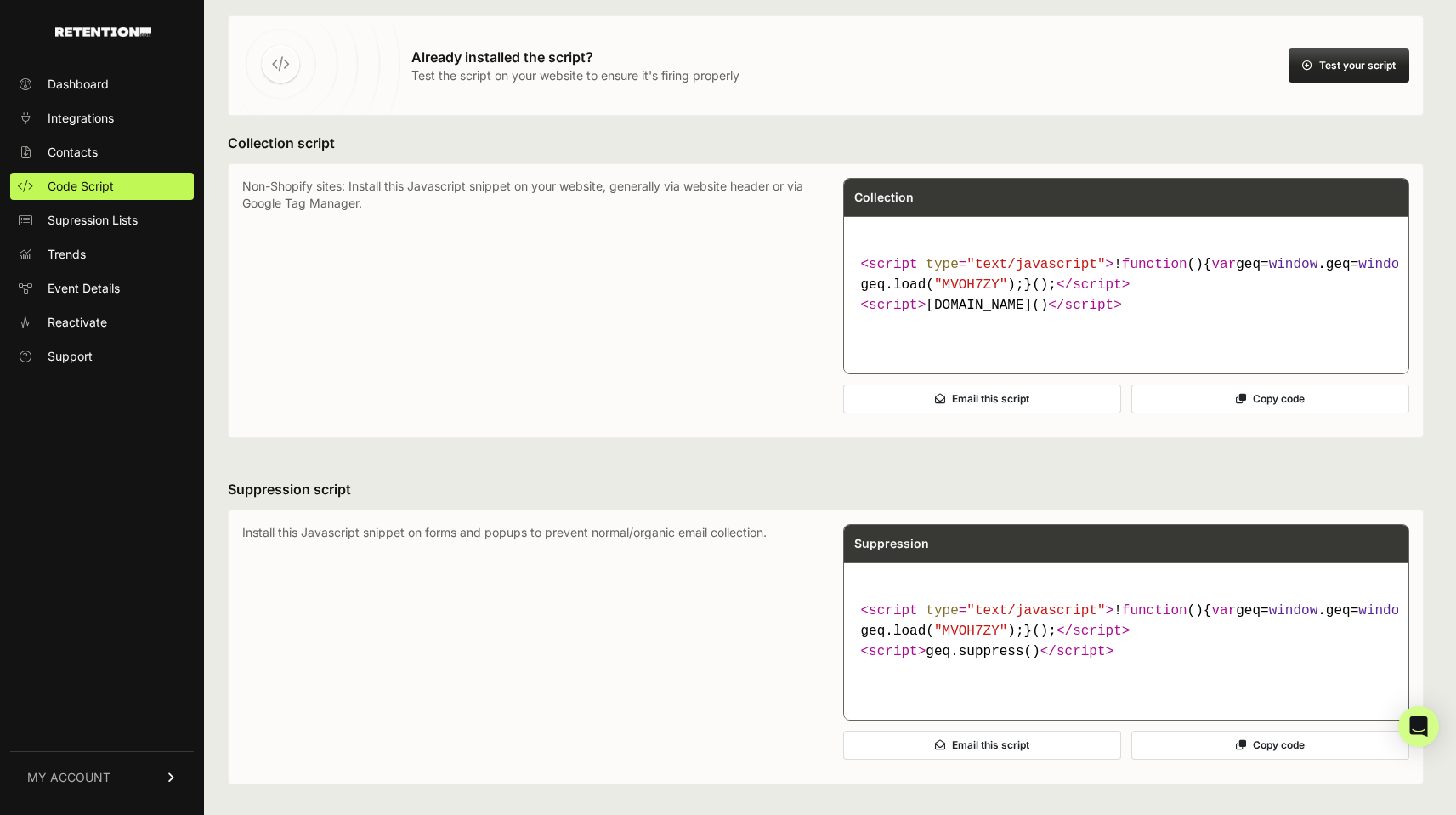
scroll to position [30, 0]
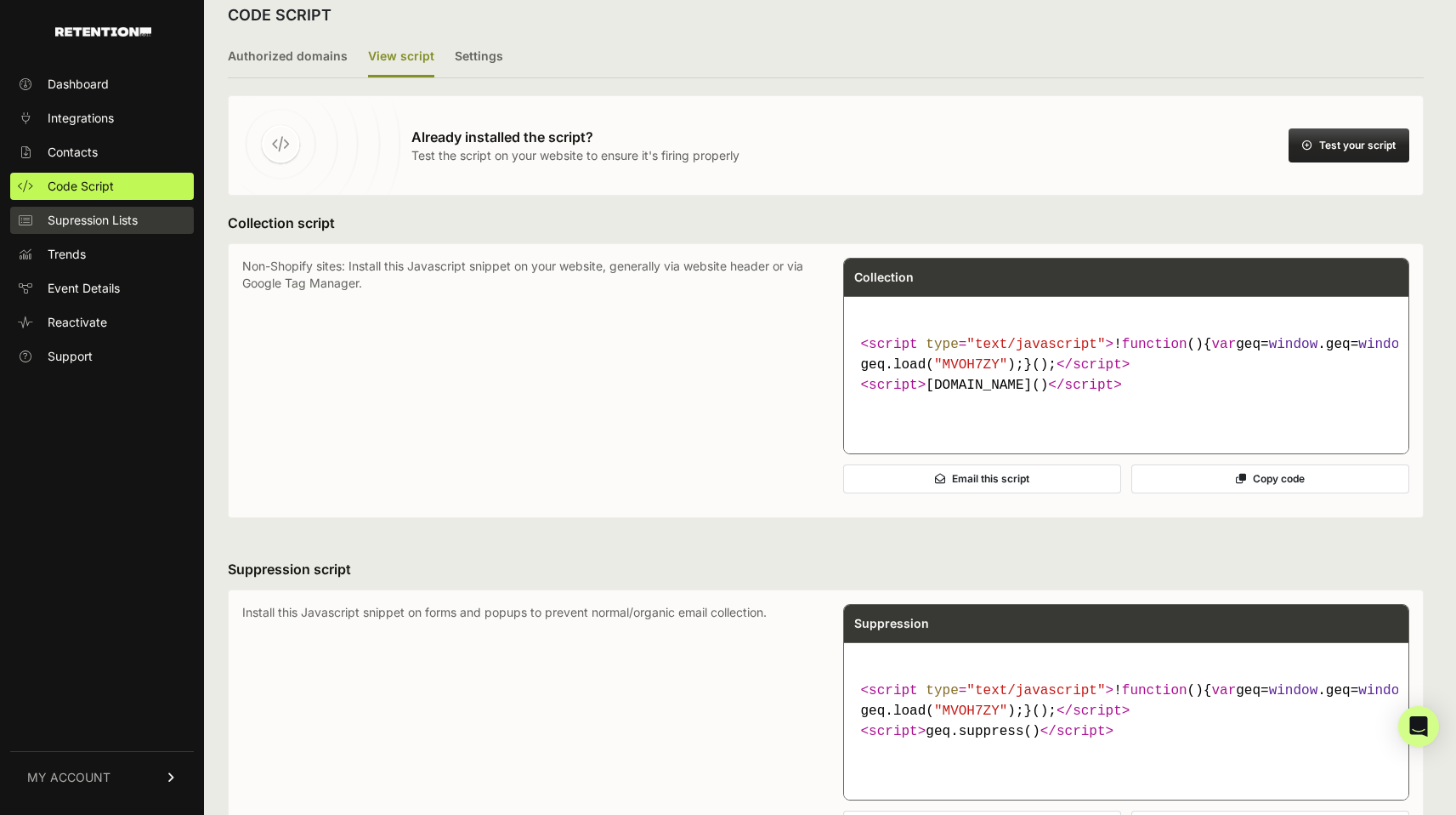
click at [116, 224] on span "Supression Lists" at bounding box center [93, 220] width 90 height 17
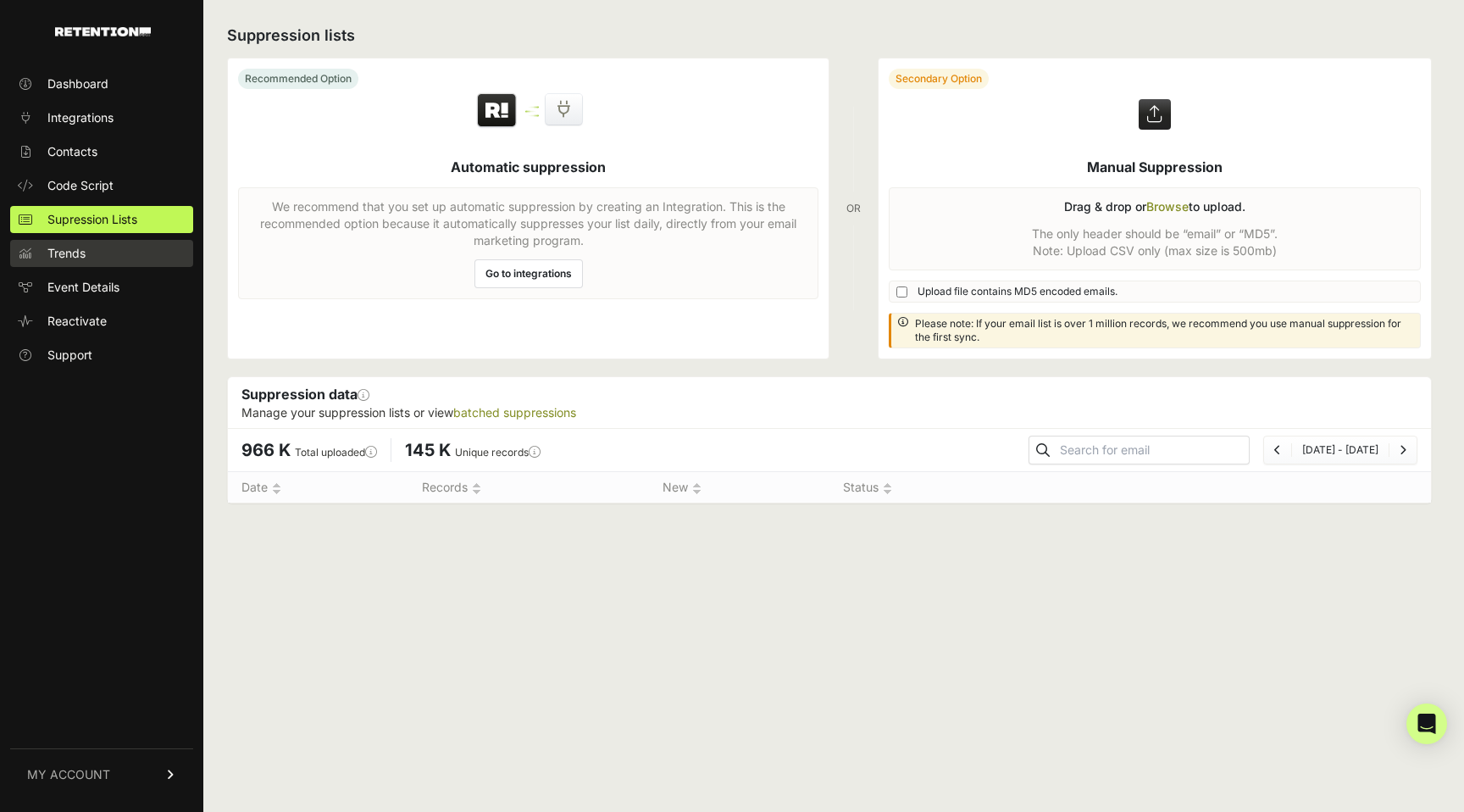
click at [72, 253] on span "Trends" at bounding box center [66, 253] width 38 height 17
